Goal: Navigation & Orientation: Understand site structure

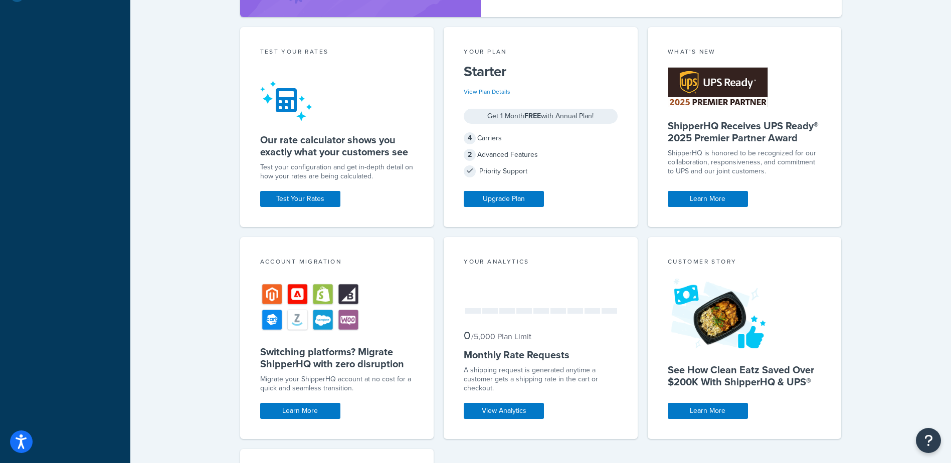
scroll to position [298, 0]
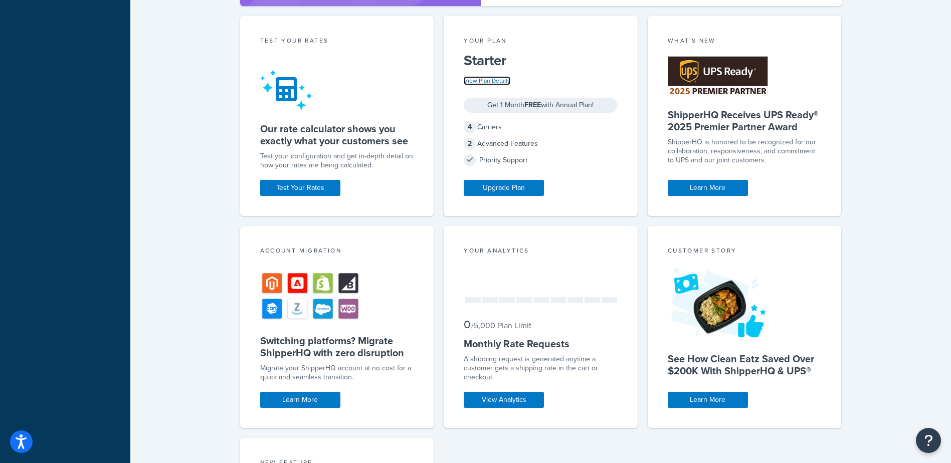
click at [494, 80] on link "View Plan Details" at bounding box center [487, 80] width 47 height 9
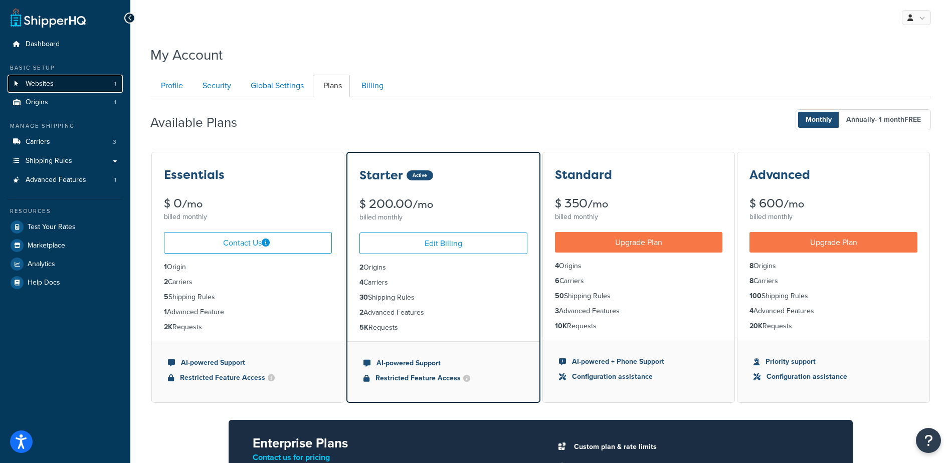
click at [27, 77] on link "Websites 1" at bounding box center [65, 84] width 115 height 19
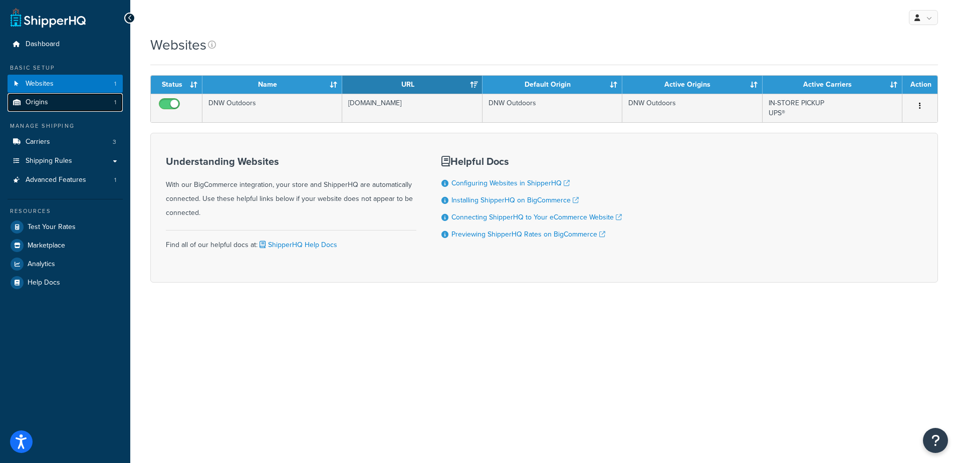
click at [26, 102] on span "Origins" at bounding box center [37, 102] width 23 height 9
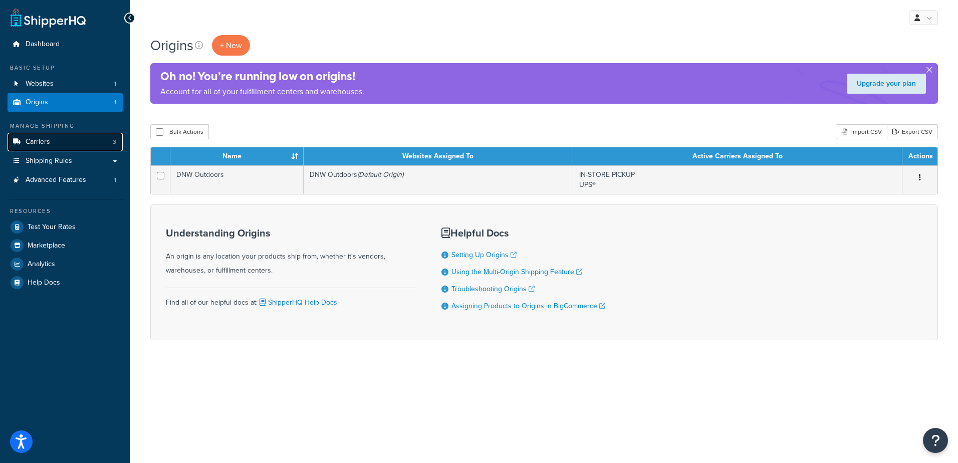
click at [74, 140] on link "Carriers 3" at bounding box center [65, 142] width 115 height 19
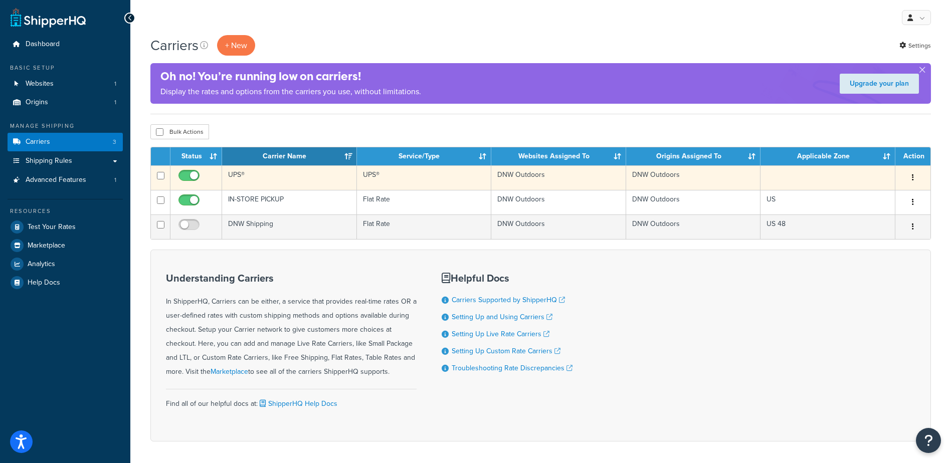
click at [910, 177] on button "button" at bounding box center [913, 178] width 14 height 16
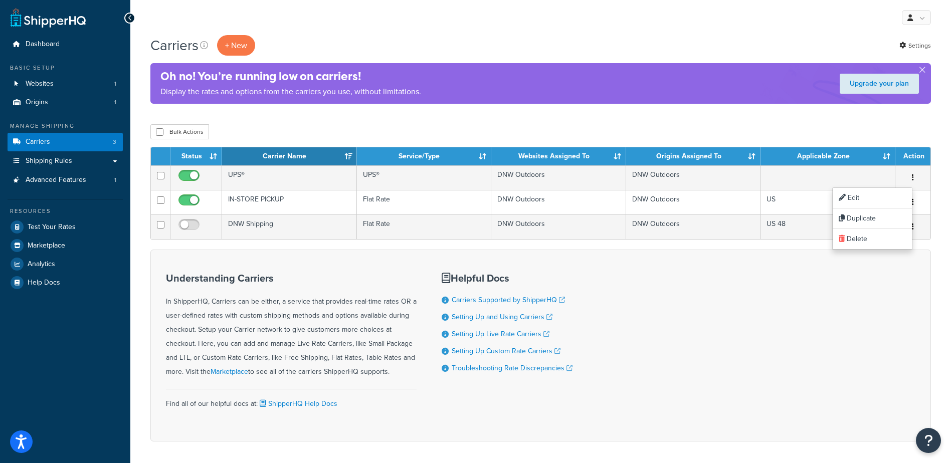
click at [469, 117] on div "Carriers + New Settings Oh no! You’re running low on carriers! Display the rate…" at bounding box center [540, 255] width 820 height 441
click at [63, 160] on span "Shipping Rules" at bounding box center [49, 161] width 47 height 9
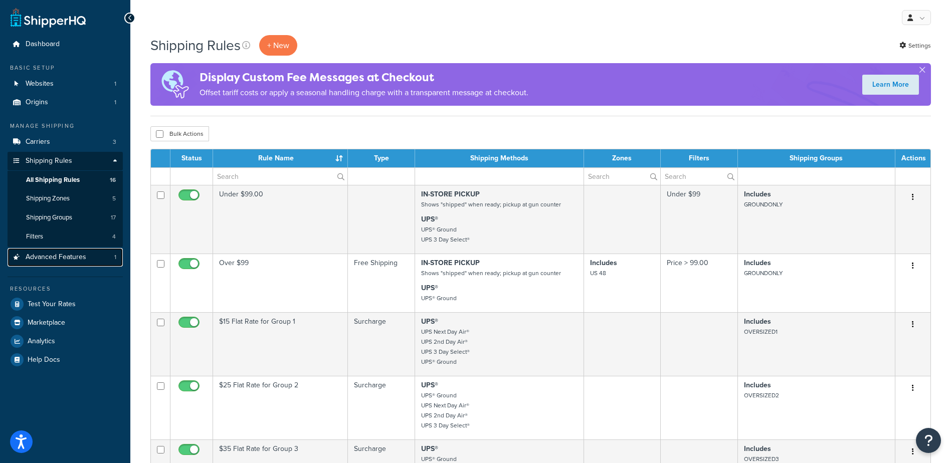
click at [47, 253] on span "Advanced Features" at bounding box center [56, 257] width 61 height 9
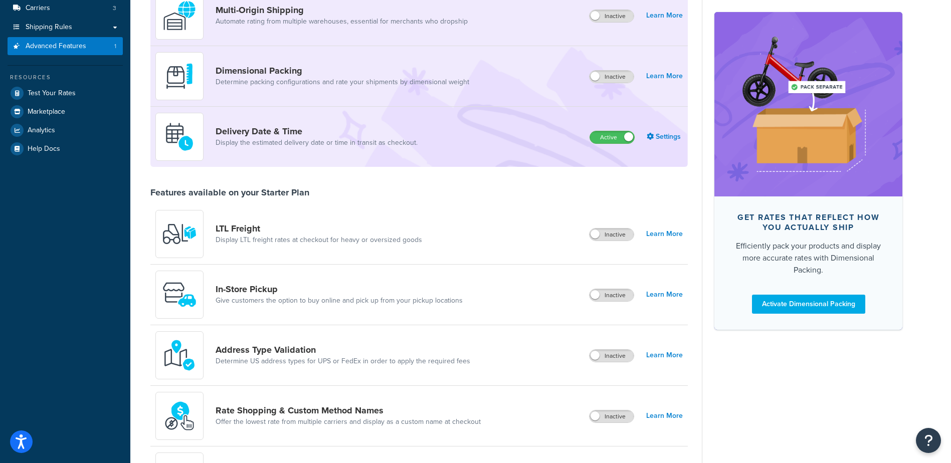
scroll to position [112, 0]
